Goal: Book appointment/travel/reservation

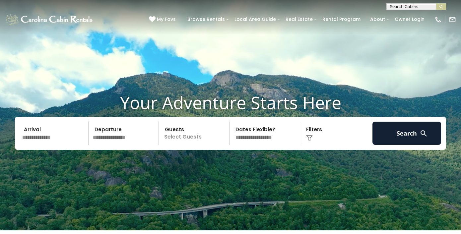
click at [308, 130] on div "Click to Choose" at bounding box center [336, 133] width 69 height 23
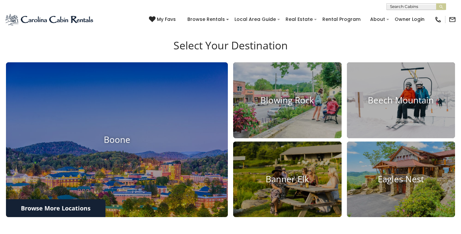
scroll to position [217, 0]
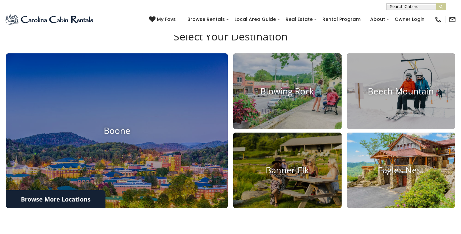
click at [376, 187] on img at bounding box center [400, 170] width 119 height 83
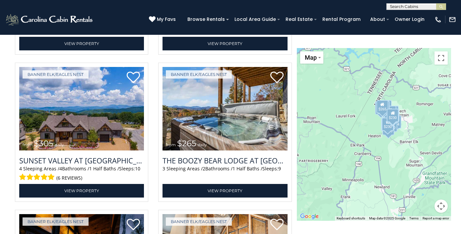
scroll to position [1739, 0]
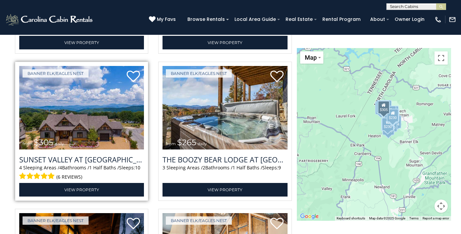
click at [114, 127] on img at bounding box center [81, 108] width 125 height 84
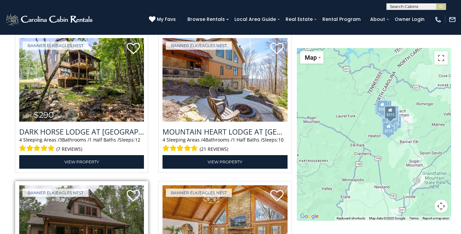
scroll to position [1278, 0]
